Goal: Book appointment/travel/reservation

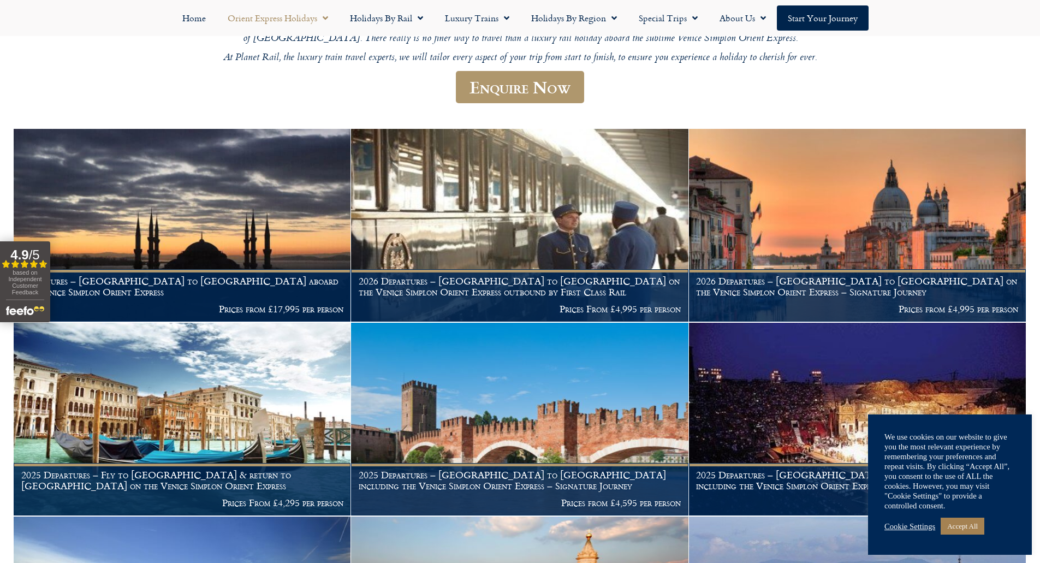
scroll to position [294, 0]
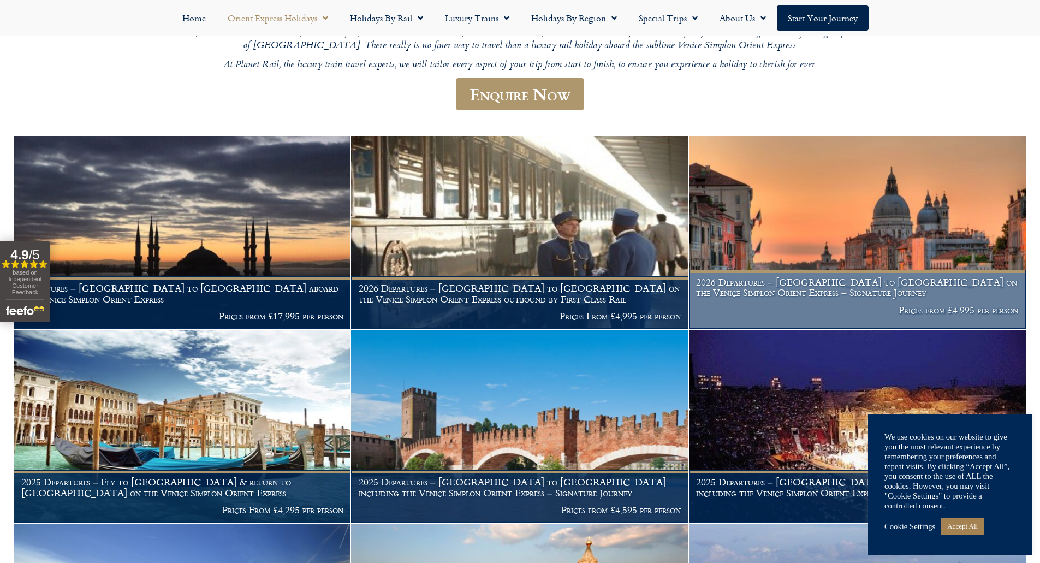
click at [867, 136] on img at bounding box center [857, 232] width 337 height 193
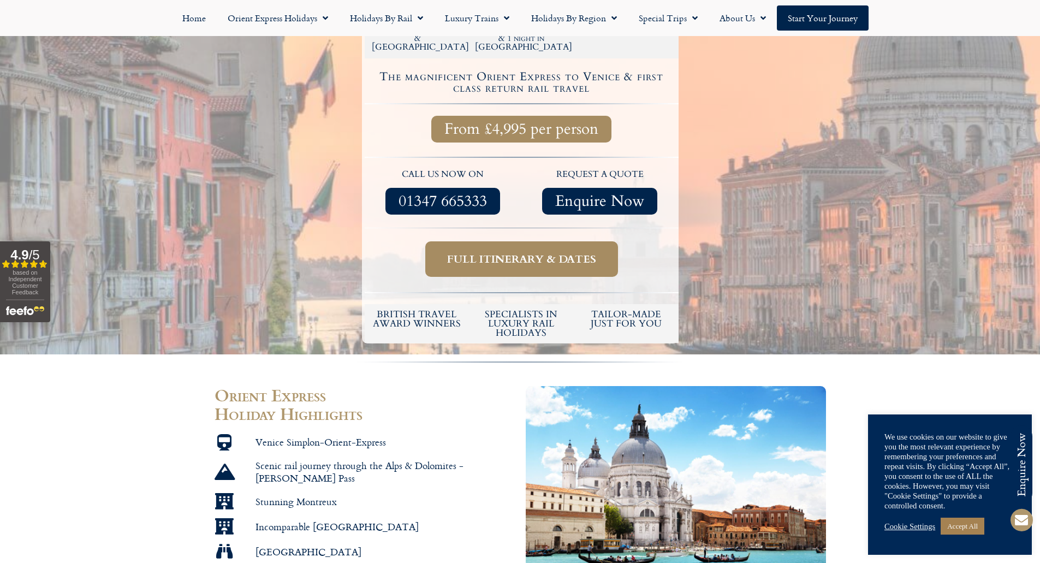
scroll to position [430, 0]
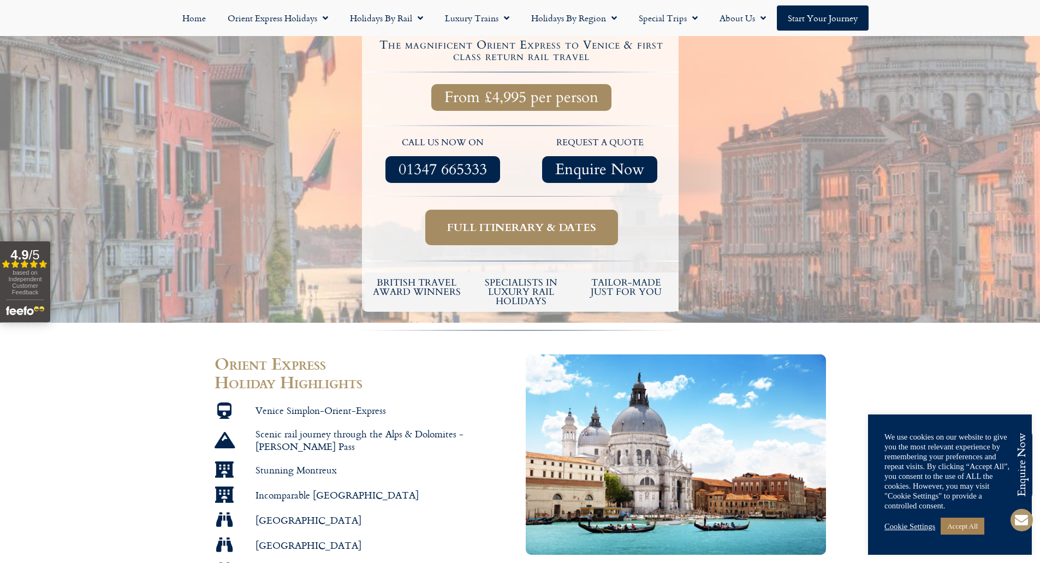
click at [509, 221] on span "Full itinerary & dates" at bounding box center [521, 228] width 149 height 14
click at [520, 221] on span "Full itinerary & dates" at bounding box center [521, 228] width 149 height 14
